Goal: Task Accomplishment & Management: Complete application form

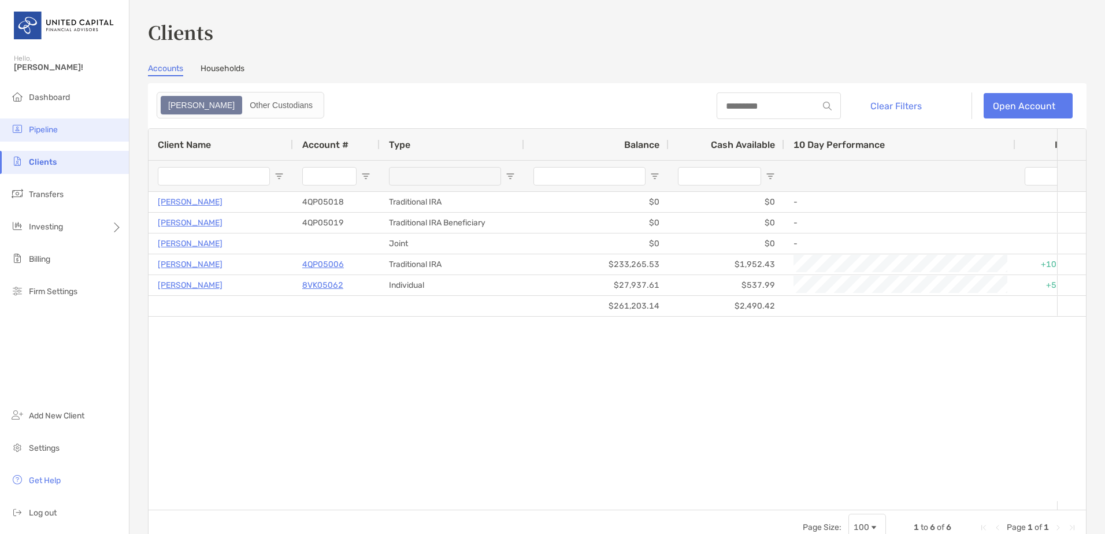
click at [49, 134] on span "Pipeline" at bounding box center [43, 130] width 29 height 10
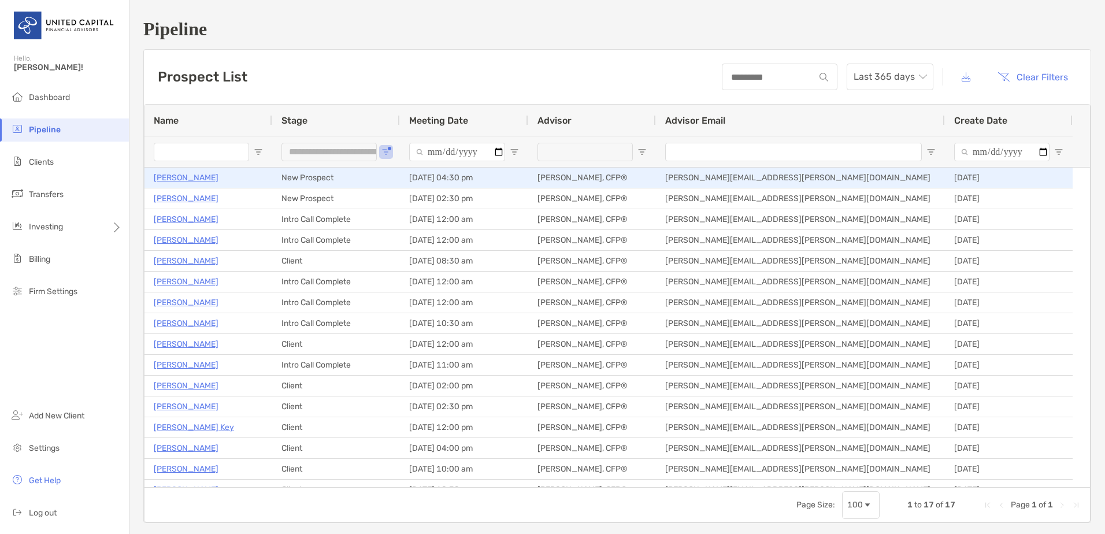
click at [184, 180] on p "[PERSON_NAME]" at bounding box center [186, 177] width 65 height 14
click at [183, 176] on p "[PERSON_NAME]" at bounding box center [186, 177] width 65 height 14
click at [197, 183] on p "David Lankford" at bounding box center [186, 177] width 65 height 14
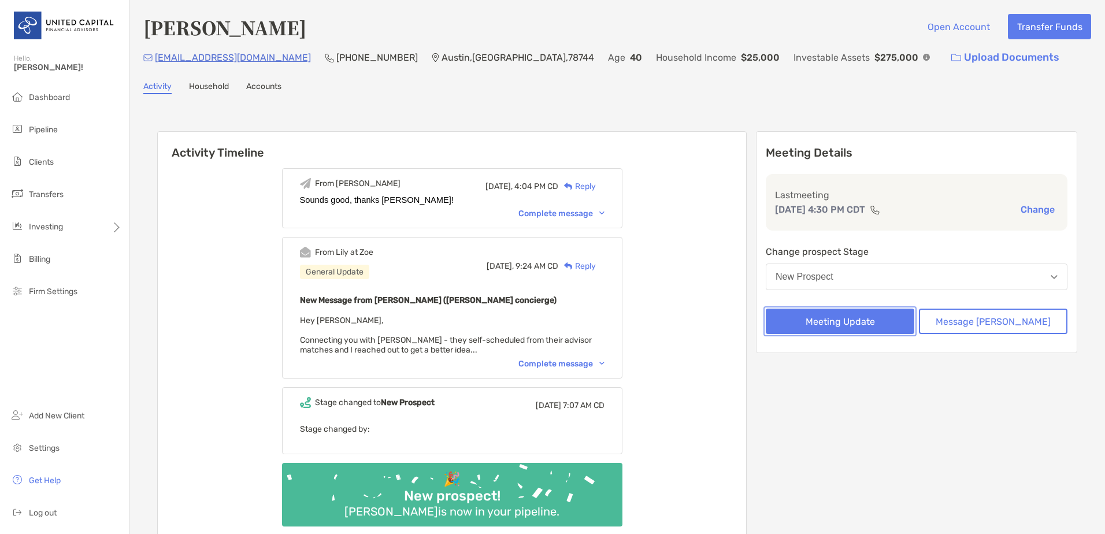
click at [893, 324] on button "Meeting Update" at bounding box center [840, 321] width 148 height 25
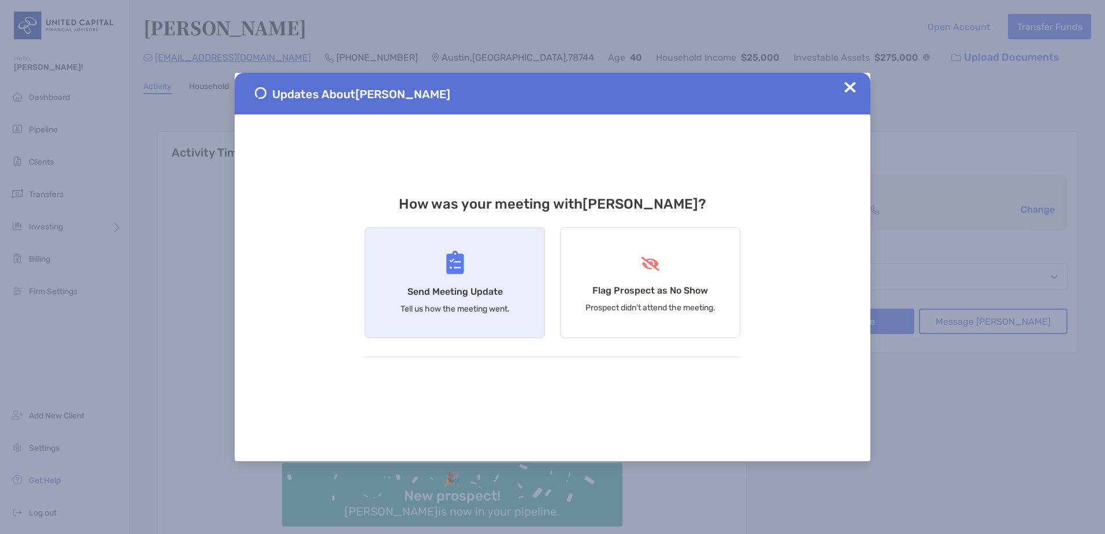
click at [443, 267] on div "Send Meeting Update Tell us how the meeting went." at bounding box center [455, 282] width 180 height 111
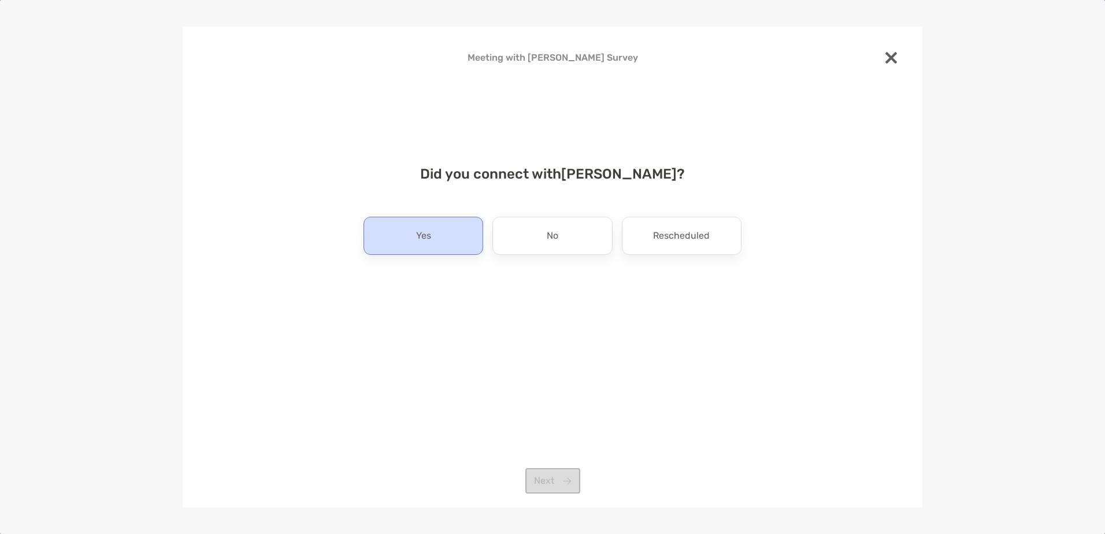
click at [434, 246] on div "Yes" at bounding box center [423, 236] width 120 height 38
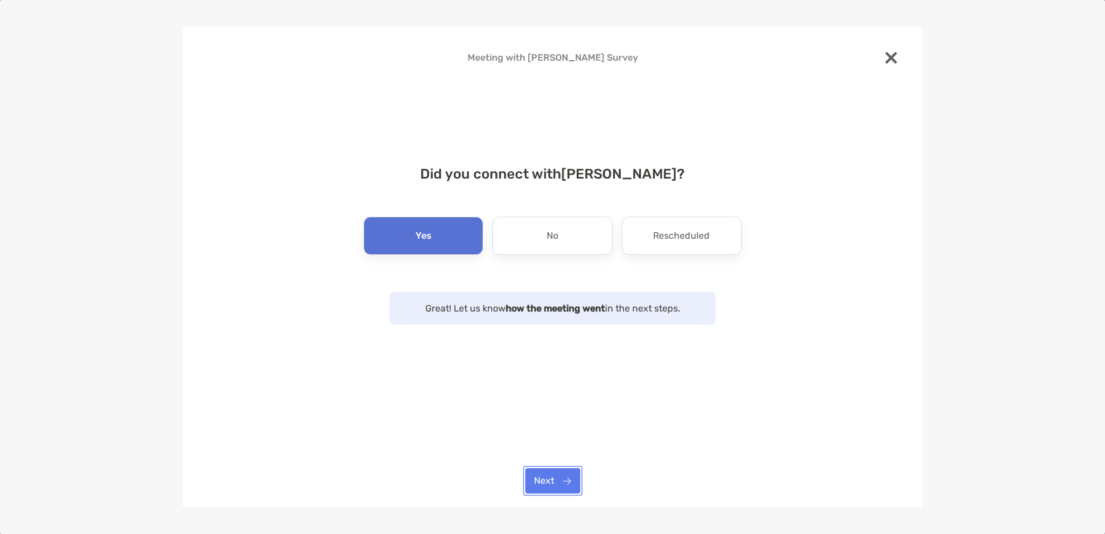
click at [563, 484] on button "Next" at bounding box center [552, 480] width 55 height 25
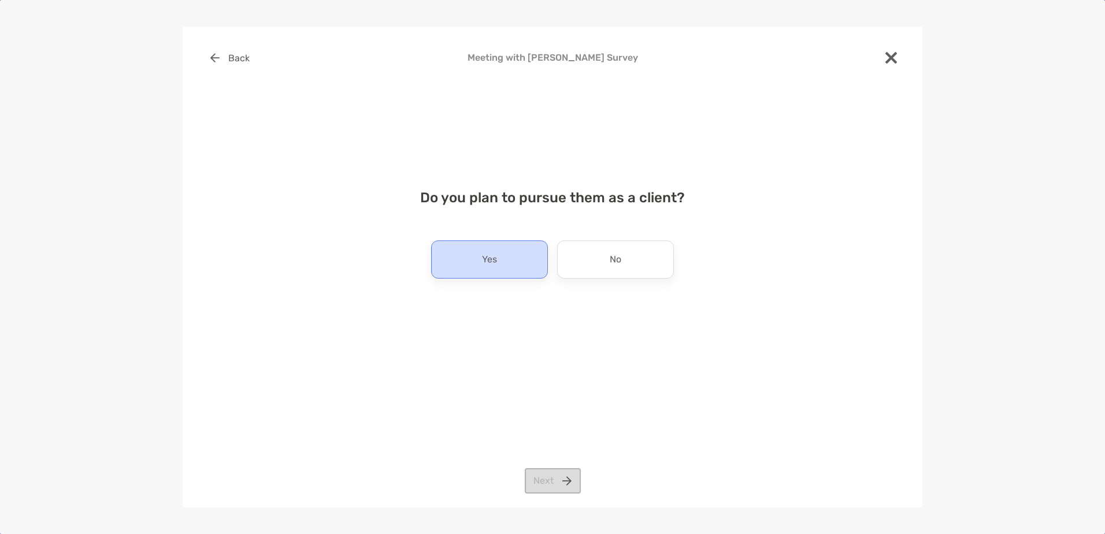
click at [513, 264] on div "Yes" at bounding box center [489, 259] width 117 height 38
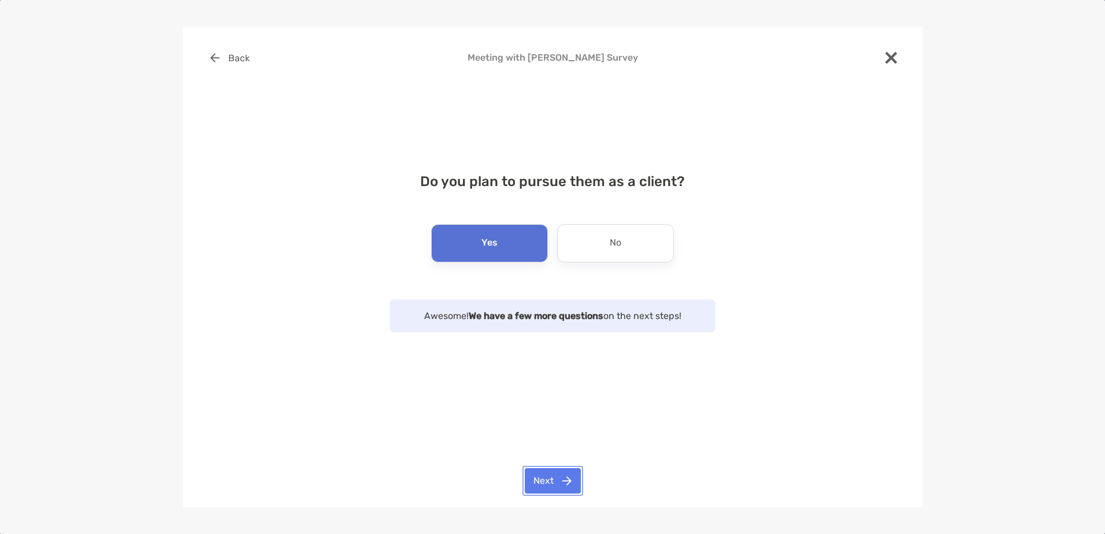
click at [558, 476] on button "Next" at bounding box center [553, 480] width 56 height 25
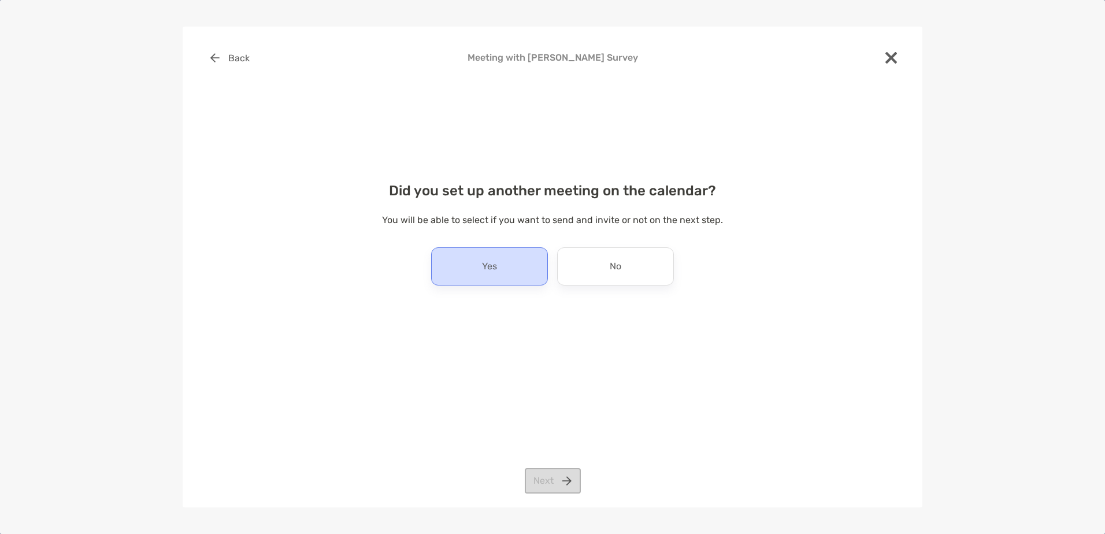
click at [502, 272] on div "Yes" at bounding box center [489, 266] width 117 height 38
click at [544, 475] on button "Next" at bounding box center [553, 480] width 56 height 25
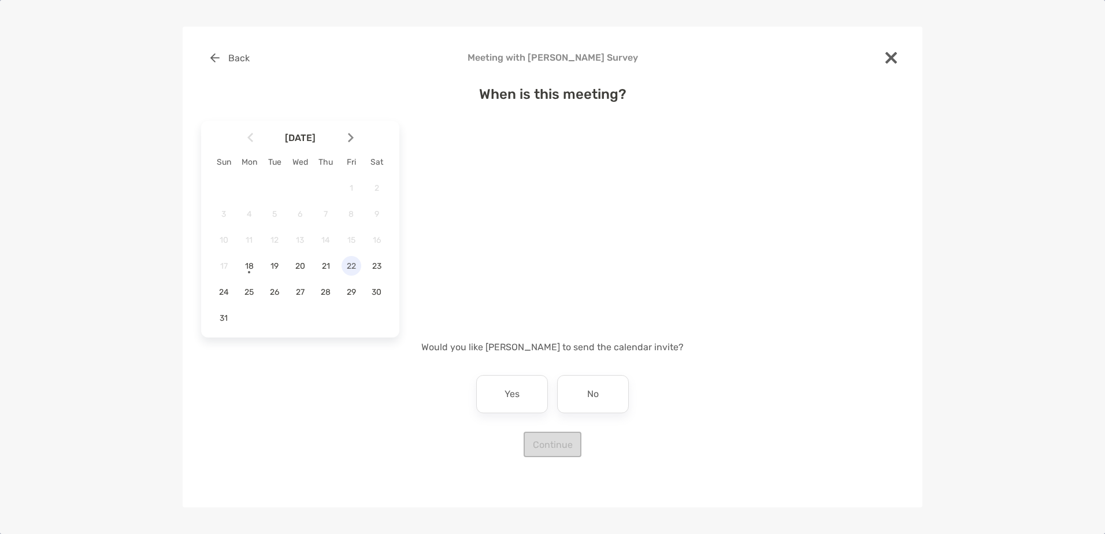
click at [343, 270] on span "22" at bounding box center [351, 266] width 20 height 10
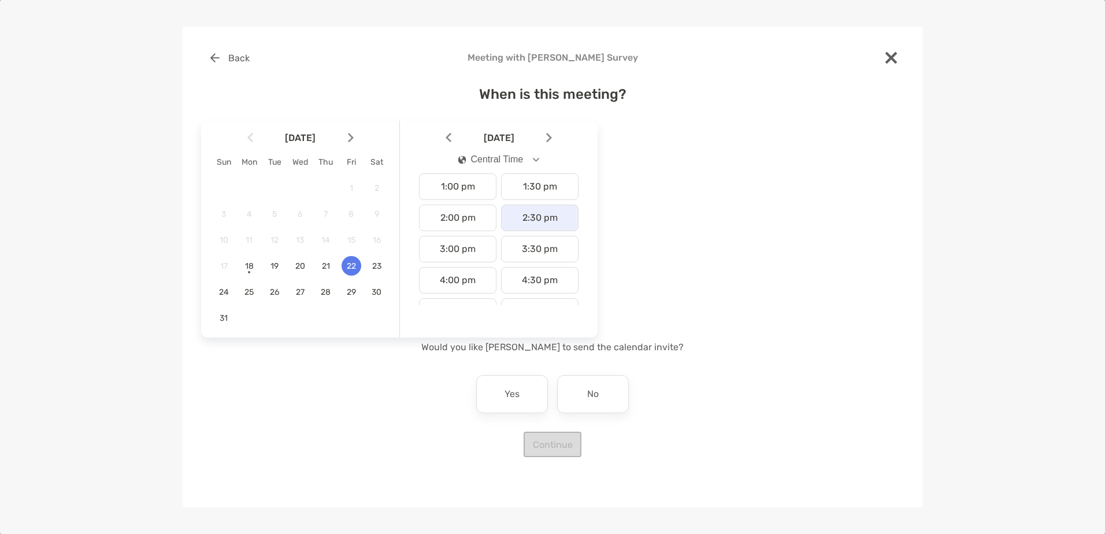
click at [531, 225] on div "2:30 pm" at bounding box center [539, 218] width 77 height 27
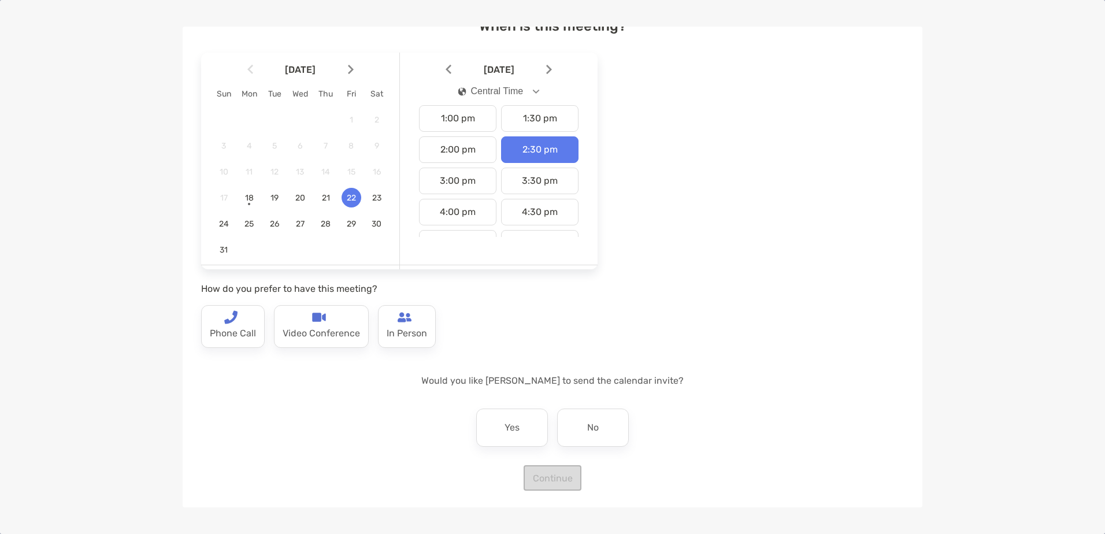
scroll to position [70, 0]
click at [319, 327] on p "Video Conference" at bounding box center [321, 331] width 77 height 18
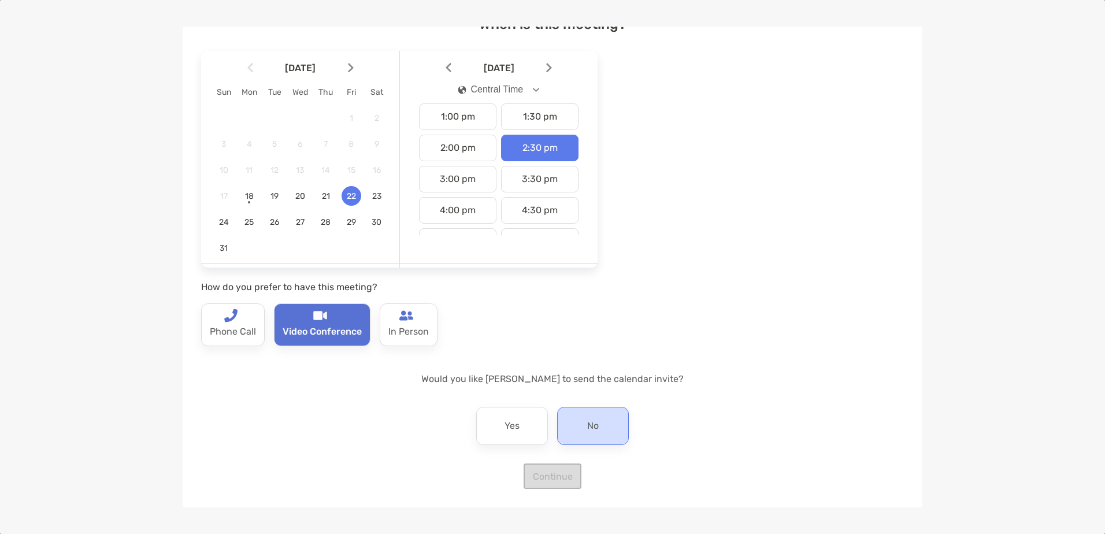
click at [600, 417] on div "No" at bounding box center [593, 426] width 72 height 38
click at [560, 478] on button "Continue" at bounding box center [552, 475] width 58 height 25
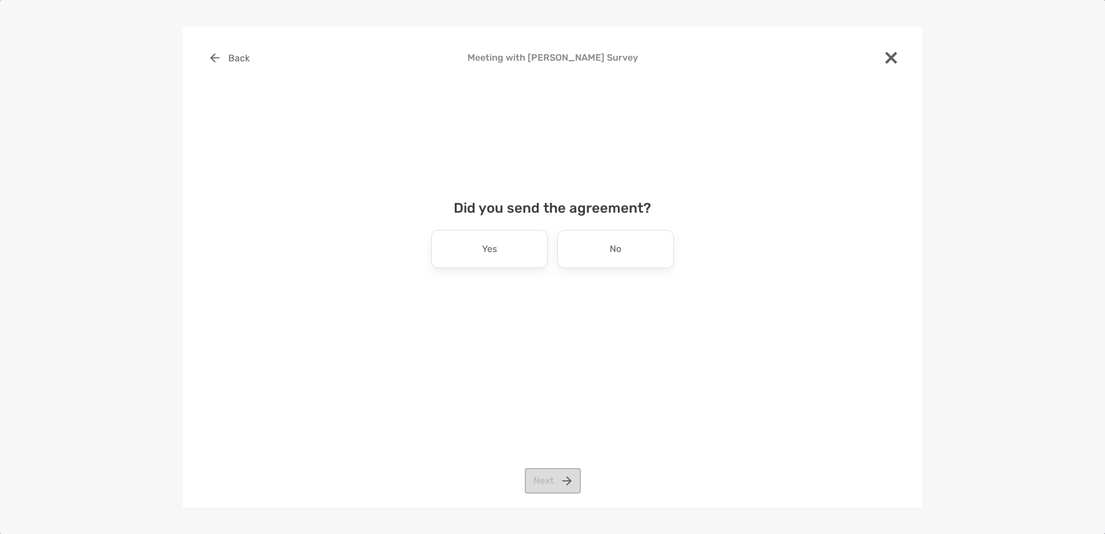
scroll to position [0, 0]
click at [652, 256] on div "No" at bounding box center [615, 249] width 117 height 38
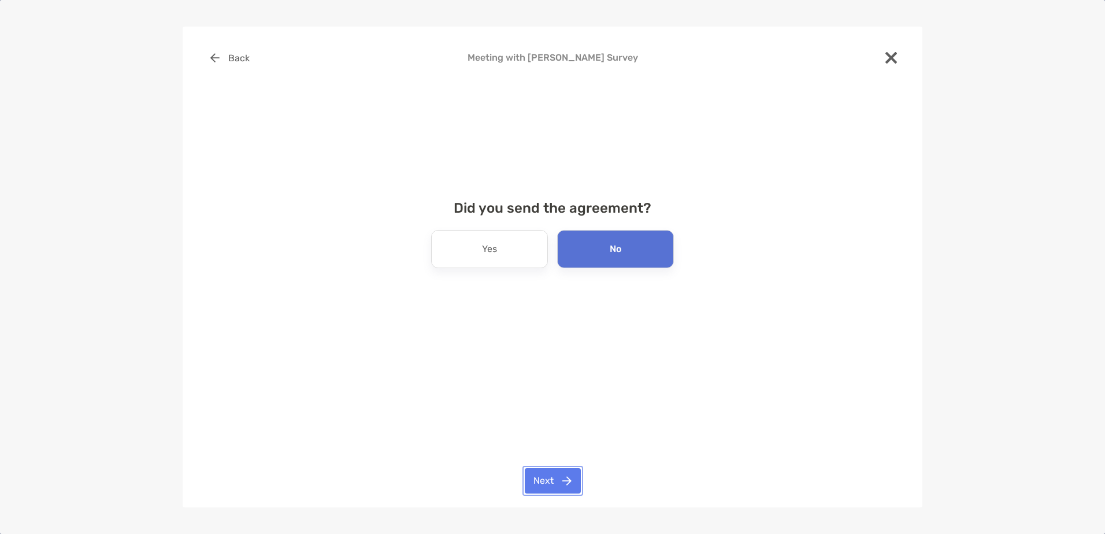
click at [555, 482] on button "Next" at bounding box center [553, 480] width 56 height 25
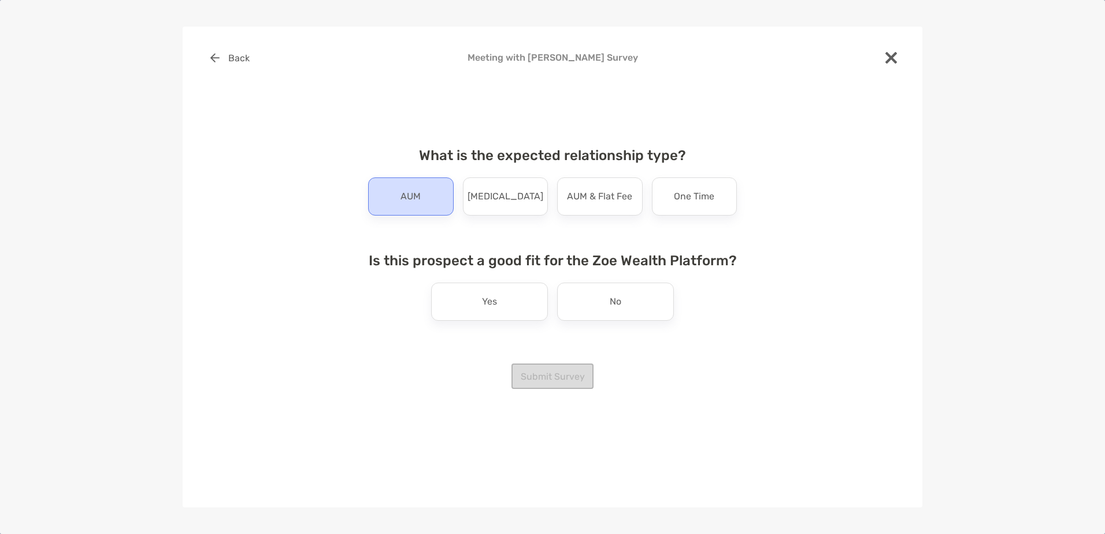
click at [417, 197] on p "AUM" at bounding box center [410, 196] width 20 height 18
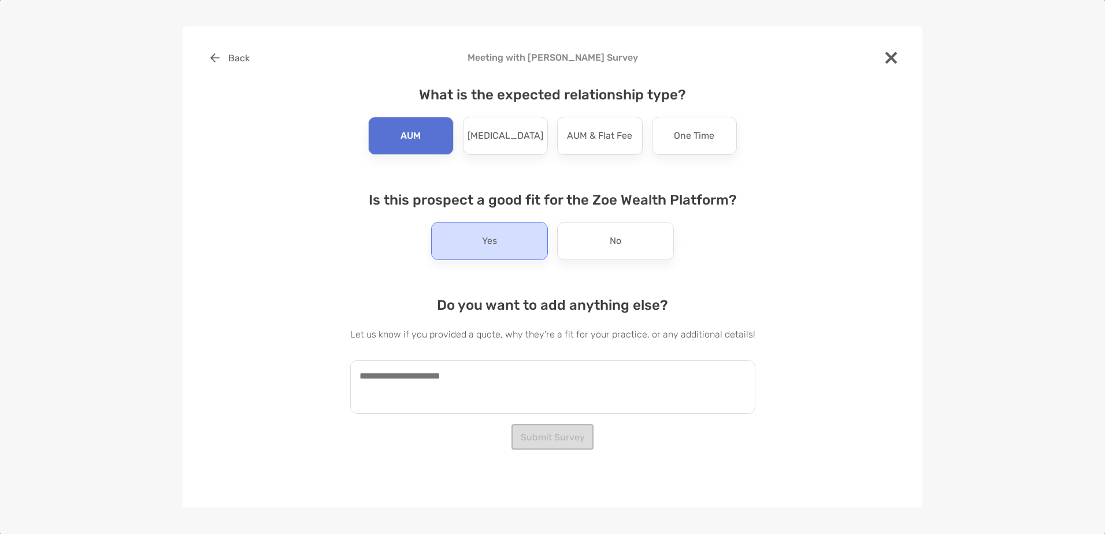
click at [484, 242] on p "Yes" at bounding box center [489, 241] width 15 height 18
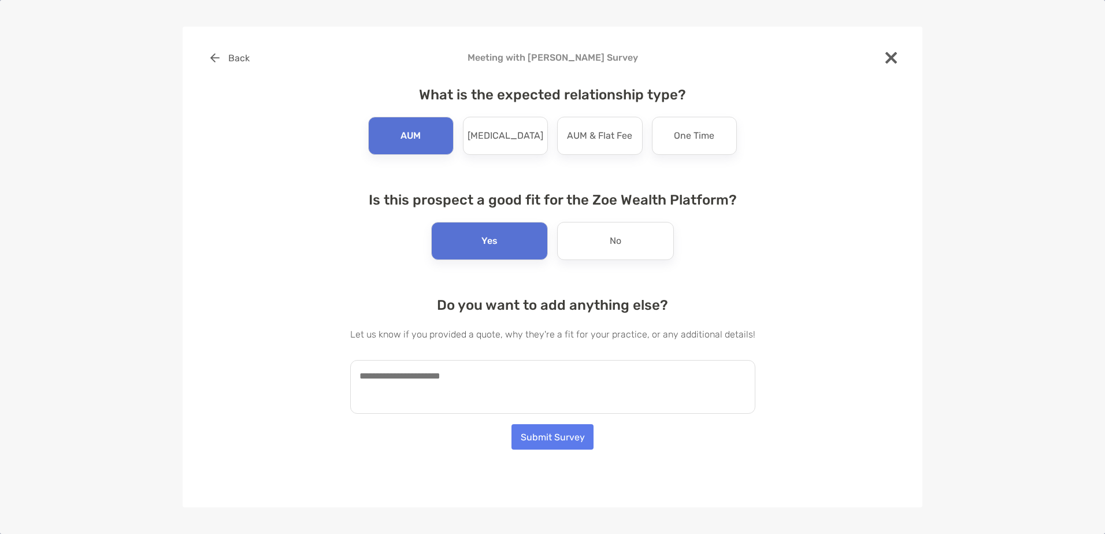
click at [529, 385] on textarea at bounding box center [552, 387] width 405 height 54
type textarea "*"
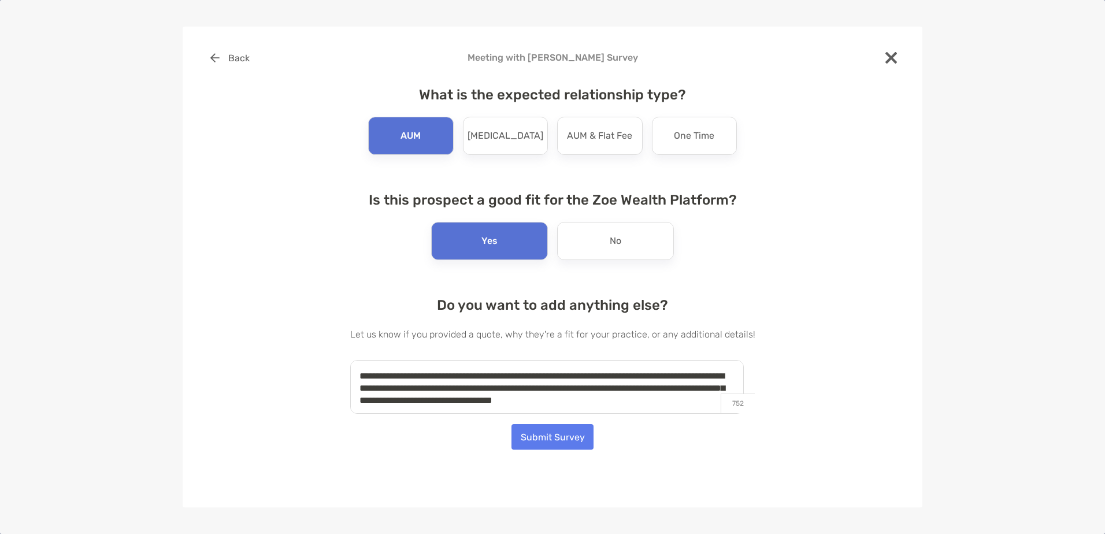
scroll to position [5, 0]
type textarea "**********"
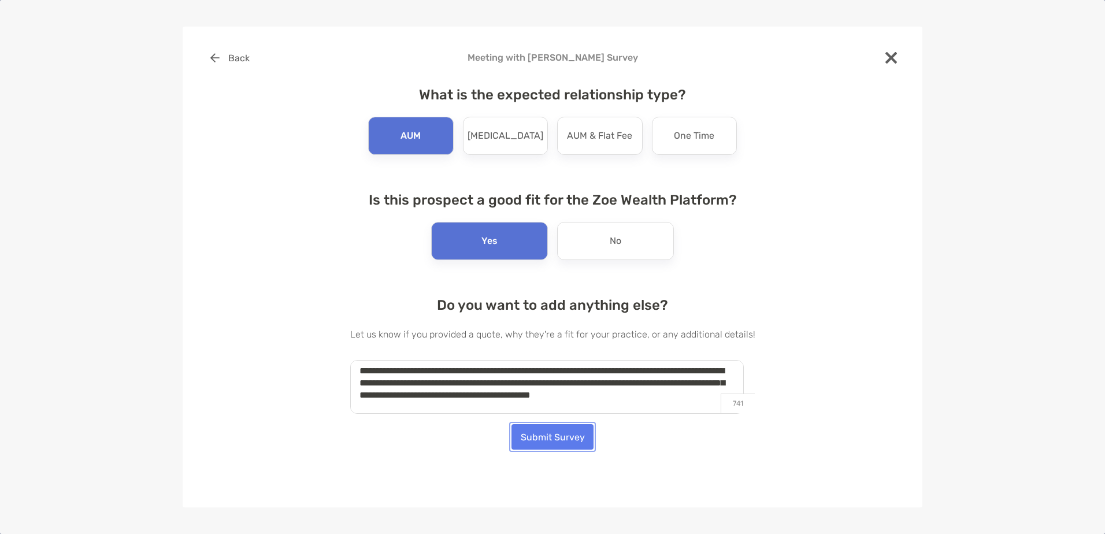
click at [519, 431] on button "Submit Survey" at bounding box center [552, 436] width 82 height 25
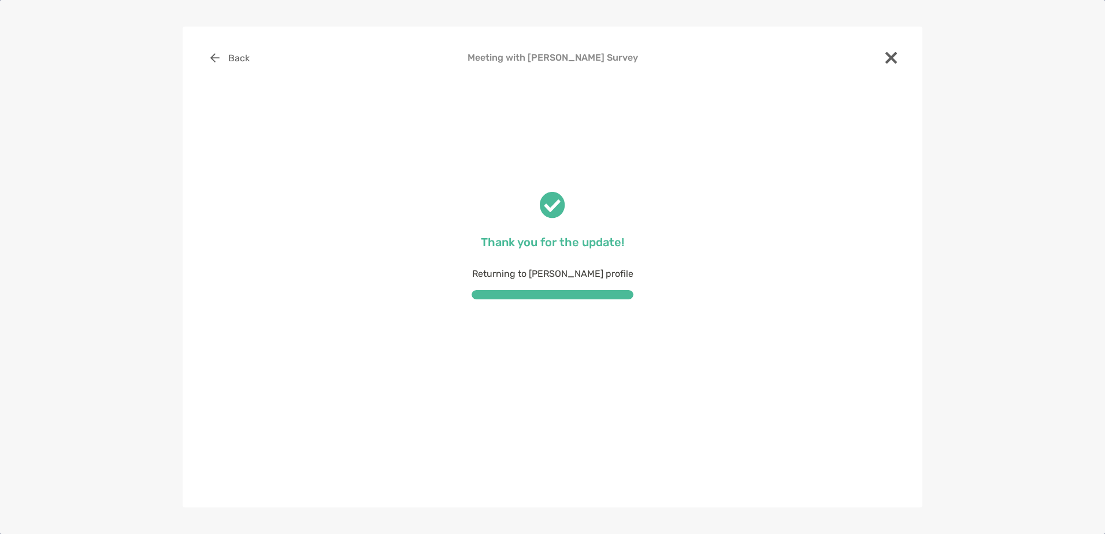
click at [894, 57] on img at bounding box center [891, 58] width 12 height 12
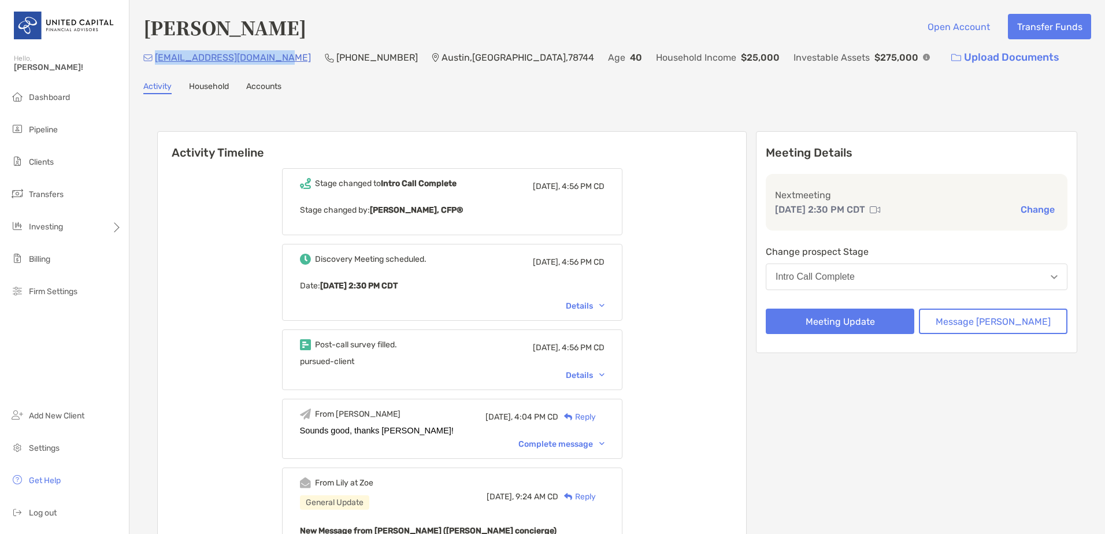
drag, startPoint x: 282, startPoint y: 54, endPoint x: 156, endPoint y: 69, distance: 126.8
click at [156, 69] on div "davidlankford84@gmail.com (361) 658-6994 Austin , TX , 78744 Age 40 Household I…" at bounding box center [616, 57] width 947 height 25
copy p "[EMAIL_ADDRESS][DOMAIN_NAME]"
